Goal: Check status: Check status

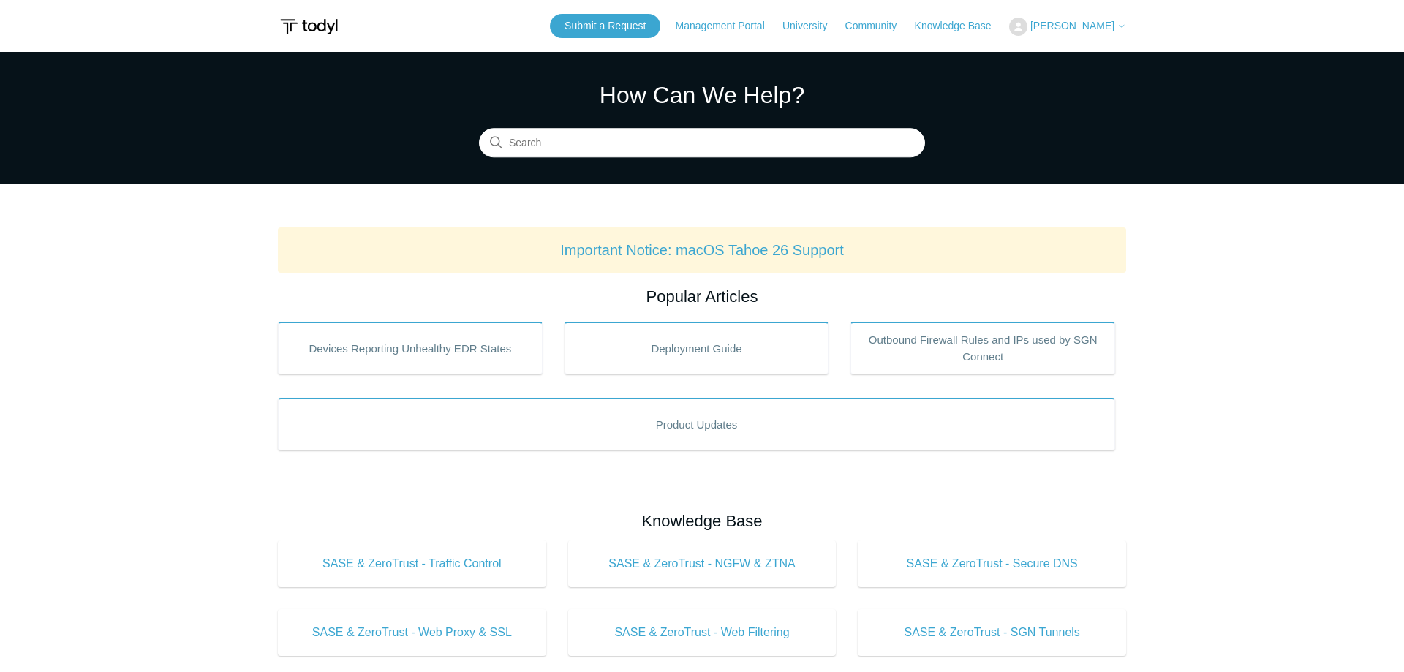
click at [1075, 31] on span "[PERSON_NAME]" at bounding box center [1072, 26] width 84 height 12
click at [1075, 54] on link "My Support Requests" at bounding box center [1081, 58] width 143 height 26
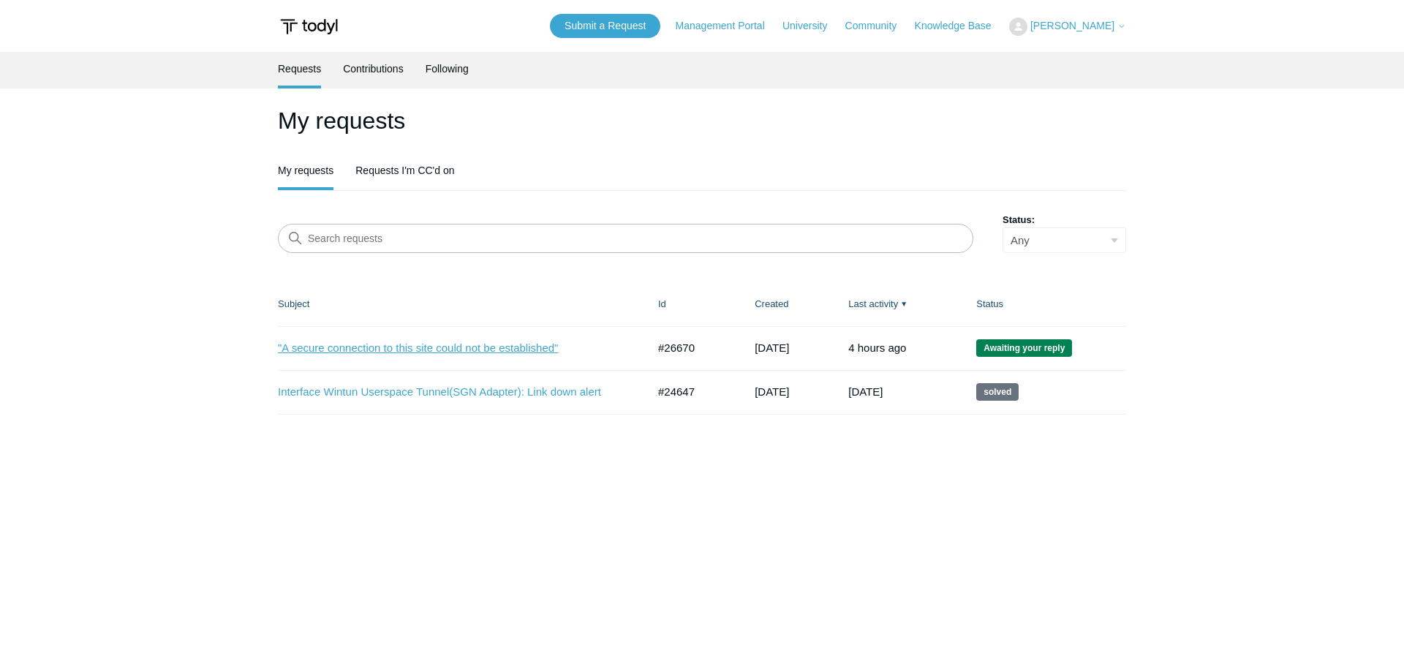
click at [504, 351] on link ""A secure connection to this site could not be established"" at bounding box center [451, 348] width 347 height 17
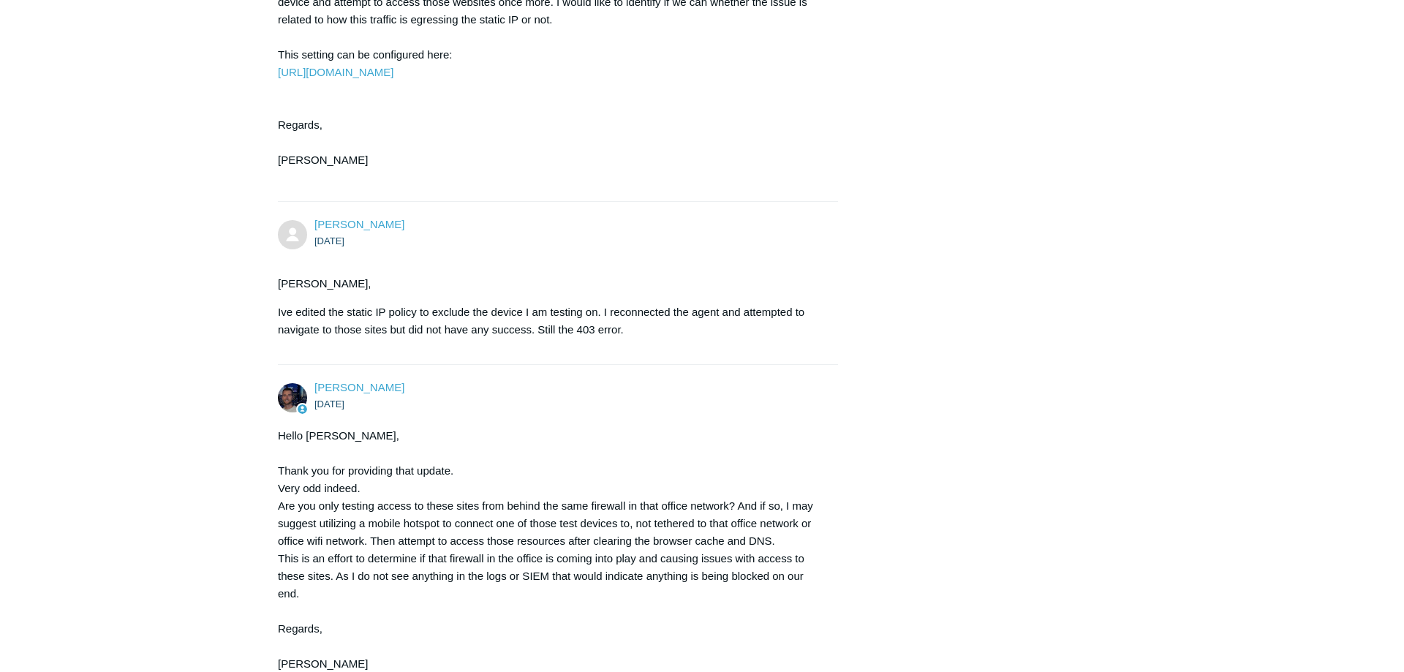
scroll to position [6737, 0]
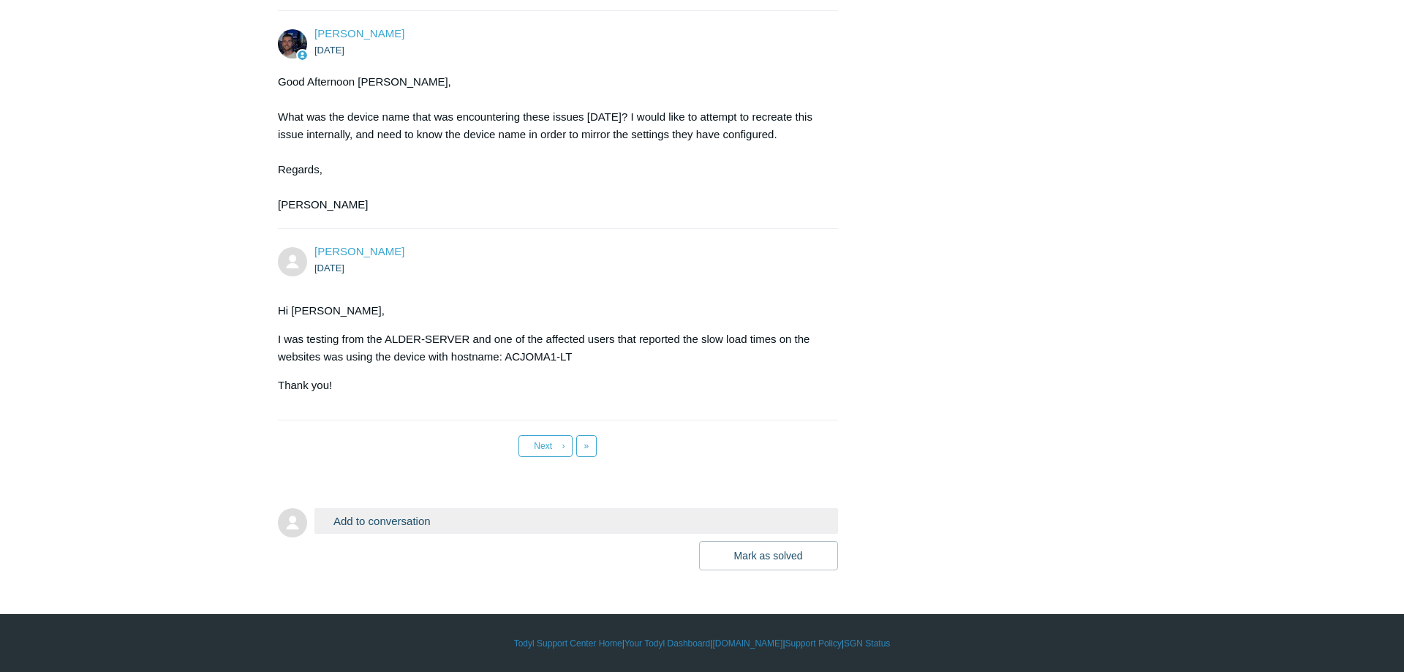
drag, startPoint x: 1322, startPoint y: 244, endPoint x: 1271, endPoint y: 876, distance: 633.8
click at [587, 443] on span "»" at bounding box center [586, 446] width 5 height 10
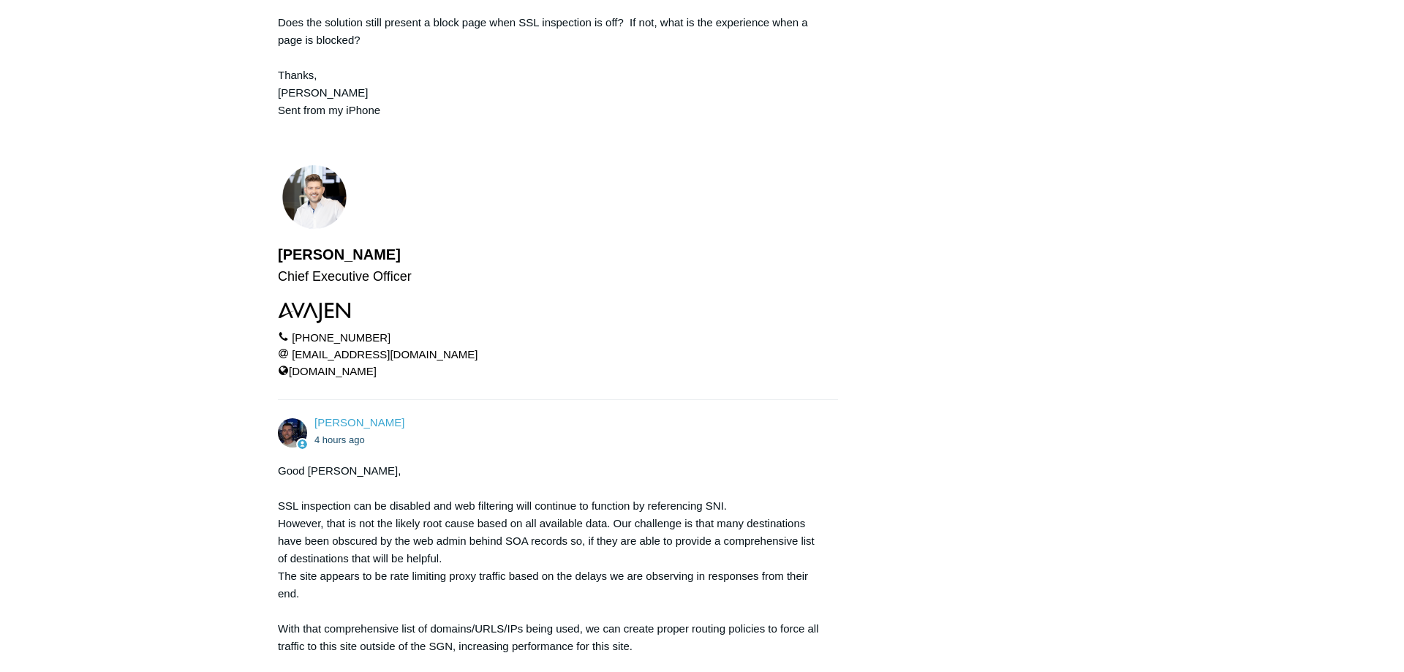
scroll to position [5650, 0]
